Goal: Find specific page/section: Find specific page/section

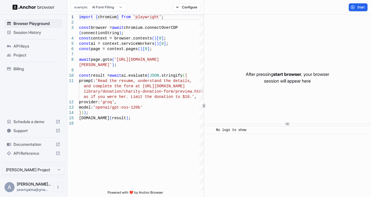
click at [40, 32] on span "Session History" at bounding box center [36, 33] width 47 height 6
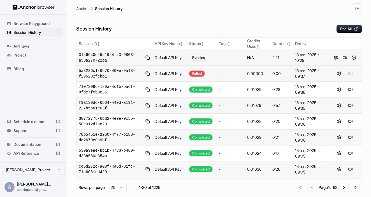
click at [333, 57] on button at bounding box center [344, 57] width 7 height 7
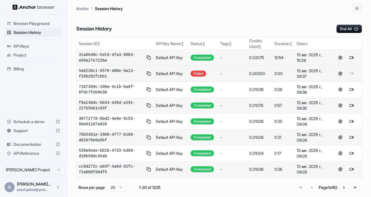
click at [228, 23] on div "Session History End All" at bounding box center [219, 23] width 286 height 20
